Goal: Information Seeking & Learning: Learn about a topic

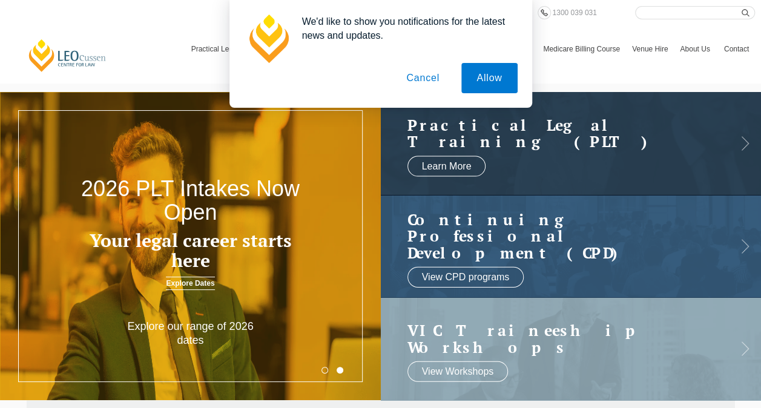
drag, startPoint x: 0, startPoint y: 0, endPoint x: 256, endPoint y: 255, distance: 361.4
click at [489, 79] on button "Allow" at bounding box center [489, 78] width 56 height 30
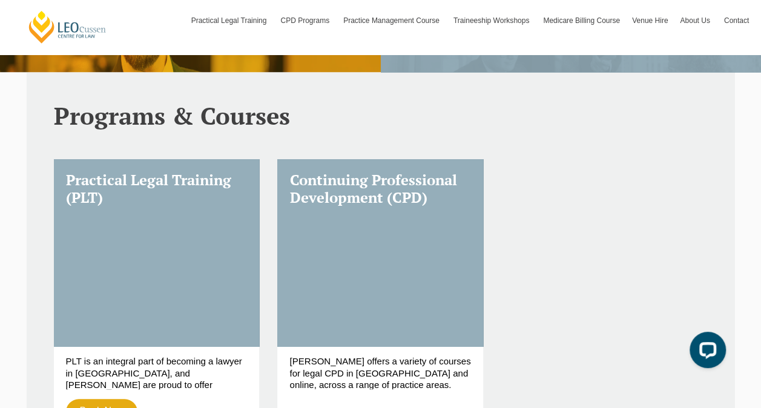
scroll to position [400, 0]
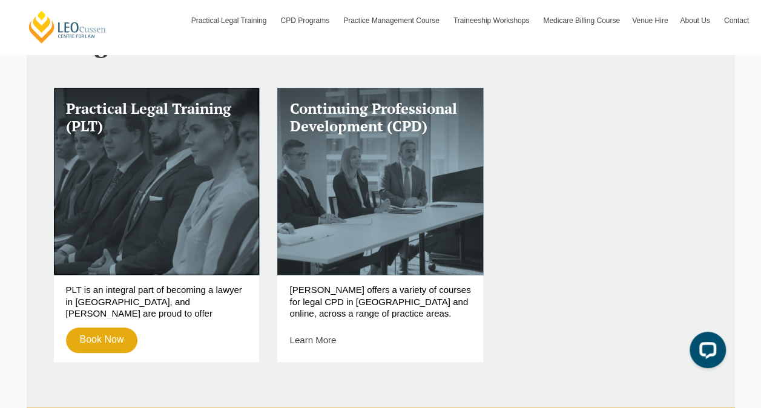
click at [159, 232] on link "Practical Legal Training (PLT)" at bounding box center [157, 181] width 206 height 187
